Goal: Task Accomplishment & Management: Manage account settings

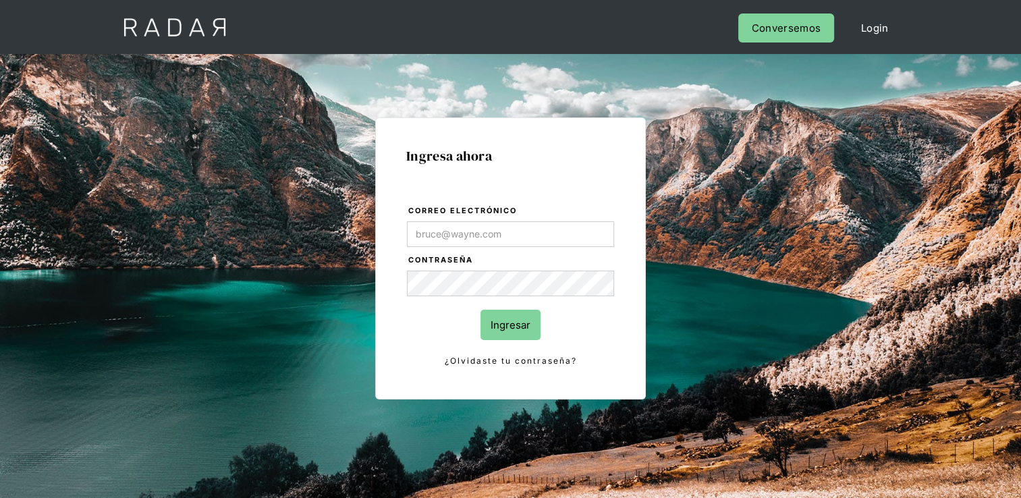
drag, startPoint x: 0, startPoint y: 0, endPoint x: 576, endPoint y: 230, distance: 620.5
click at [576, 230] on input "Correo electrónico" at bounding box center [510, 234] width 207 height 26
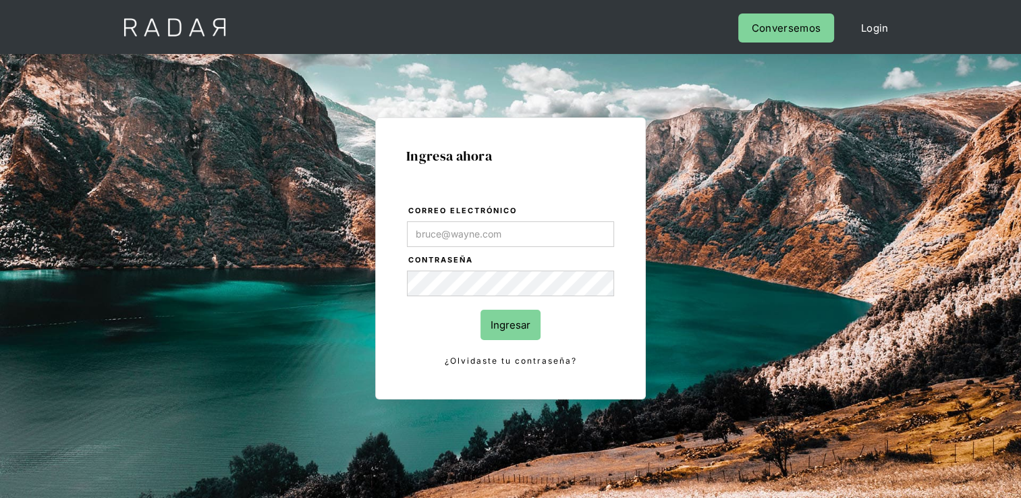
click at [433, 273] on form "Correo electrónico Contraseña Ingresar ¿Olvidaste tu contraseña?" at bounding box center [510, 286] width 209 height 165
click at [489, 358] on link "¿Olvidaste tu contraseña?" at bounding box center [510, 361] width 207 height 15
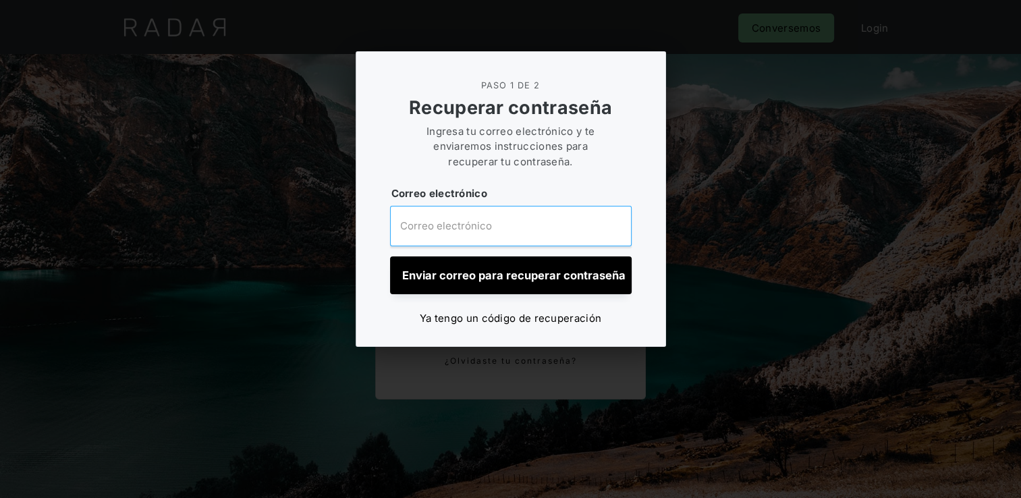
click at [508, 226] on input "email" at bounding box center [511, 226] width 242 height 41
type input "[EMAIL_ADDRESS][PERSON_NAME][DOMAIN_NAME]"
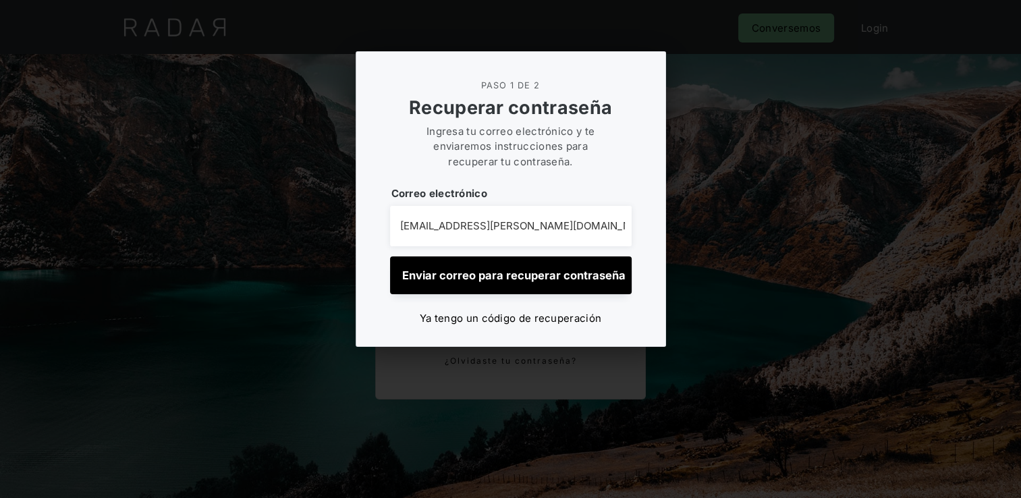
click at [505, 284] on input "Enviar correo para recuperar contraseña" at bounding box center [511, 276] width 242 height 38
